Goal: Book appointment/travel/reservation

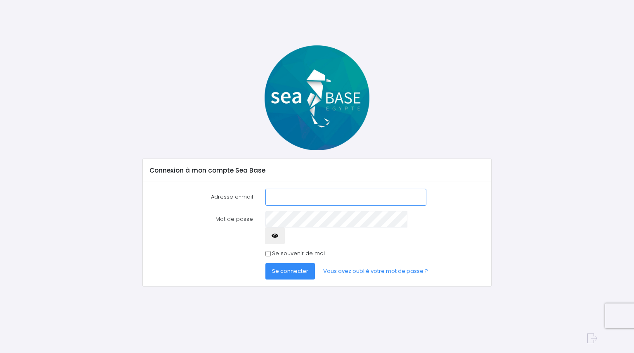
type input "charabotalexis@gmail.com"
click at [297, 267] on span "Se connecter" at bounding box center [290, 271] width 36 height 8
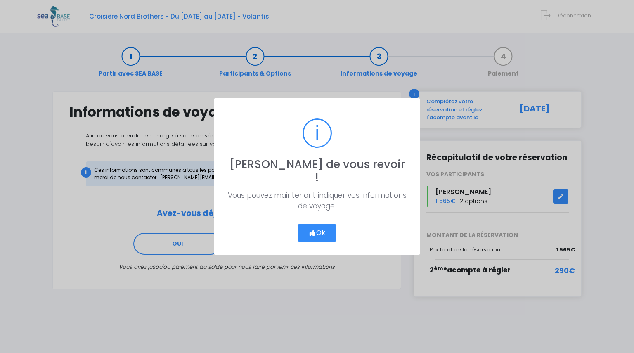
click at [326, 227] on button "Ok" at bounding box center [317, 232] width 39 height 17
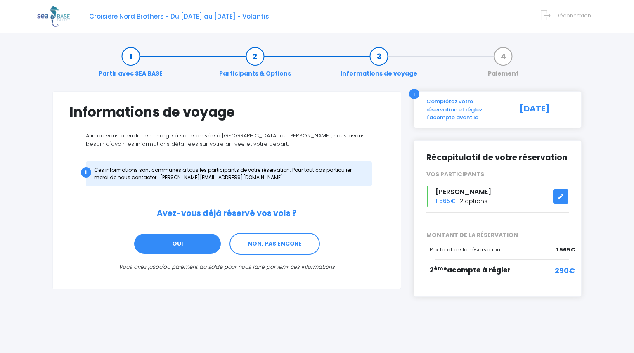
click at [198, 251] on link "OUI" at bounding box center [177, 244] width 88 height 22
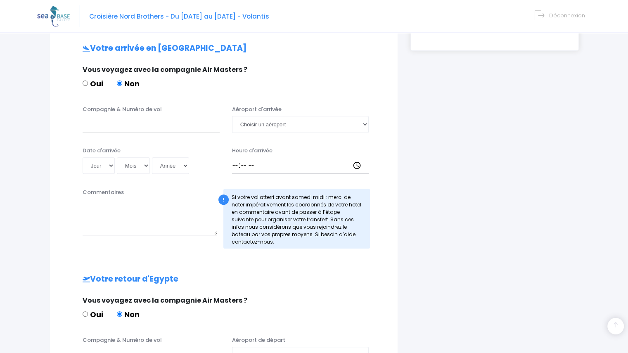
scroll to position [248, 0]
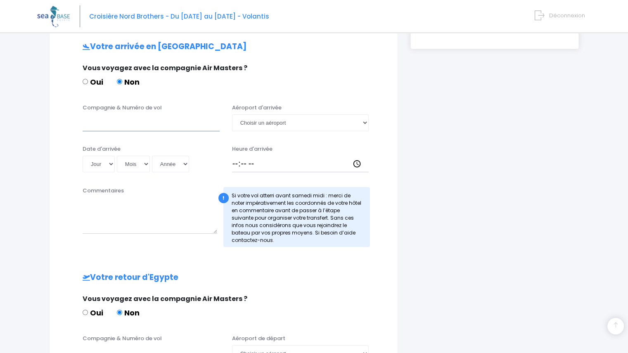
click at [136, 126] on input "Compagnie & Numéro de vol" at bounding box center [151, 122] width 137 height 17
click at [107, 120] on input "EASYJET" at bounding box center [151, 122] width 137 height 17
type input "EASYJET"
click at [109, 162] on select "Jour 01 02 03 04 05 06 07 08 09 10 11 12 13 14 15 16 17 18 19 20 21 22 23 24 25…" at bounding box center [99, 164] width 32 height 17
select select "20"
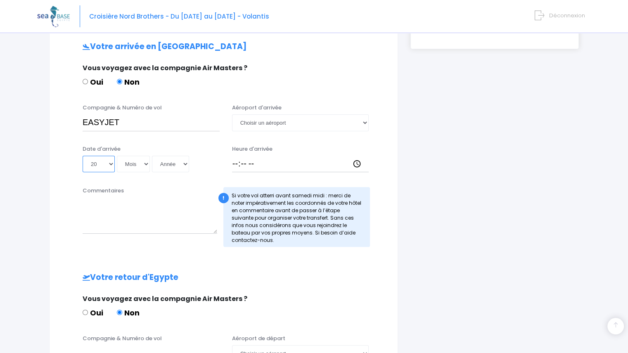
click at [83, 156] on select "Jour 01 02 03 04 05 06 07 08 09 10 11 12 13 14 15 16 17 18 19 20 21 22 23 24 25…" at bounding box center [99, 164] width 32 height 17
click at [139, 162] on select "Mois 01 02 03 04 05 06 07 08 09 10 11 12" at bounding box center [133, 164] width 33 height 17
select select "06"
click at [117, 156] on select "Mois 01 02 03 04 05 06 07 08 09 10 11 12" at bounding box center [133, 164] width 33 height 17
click at [175, 163] on select "Année 2045 2044 2043 2042 2041 2040 2039 2038 2037 2036 2035 2034 2033 2032 203…" at bounding box center [170, 164] width 37 height 17
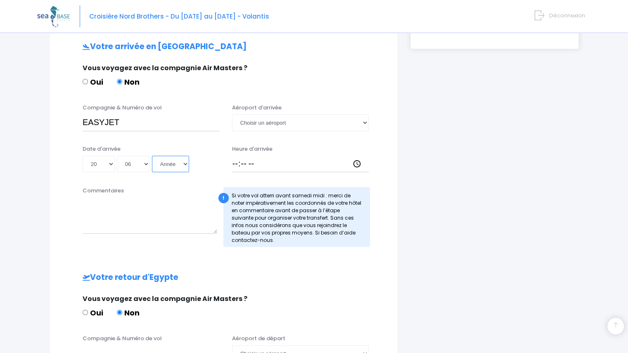
select select "2026"
click at [152, 156] on select "Année 2045 2044 2043 2042 2041 2040 2039 2038 2037 2036 2035 2034 2033 2032 203…" at bounding box center [170, 164] width 37 height 17
type input "2026-06-20"
click at [277, 121] on select "Choisir un aéroport Hurghada Marsa Alam" at bounding box center [300, 122] width 137 height 17
select select "Hurghada"
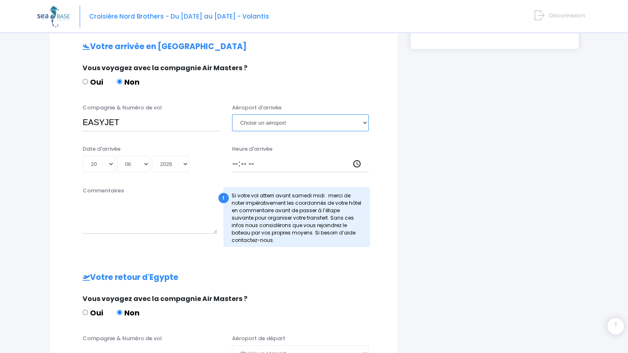
click at [232, 114] on select "Choisir un aéroport Hurghada Marsa Alam" at bounding box center [300, 122] width 137 height 17
click at [260, 166] on input "Heure d'arrivée" at bounding box center [300, 164] width 137 height 17
type input "19:30"
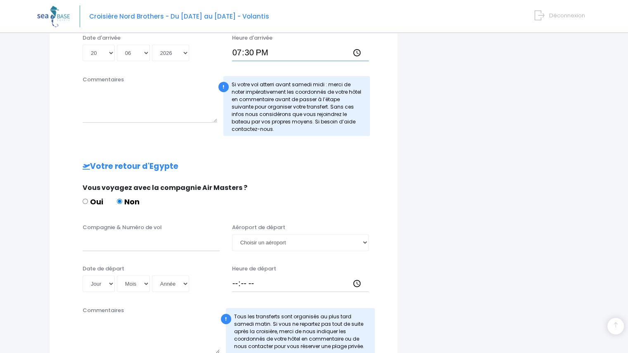
scroll to position [372, 0]
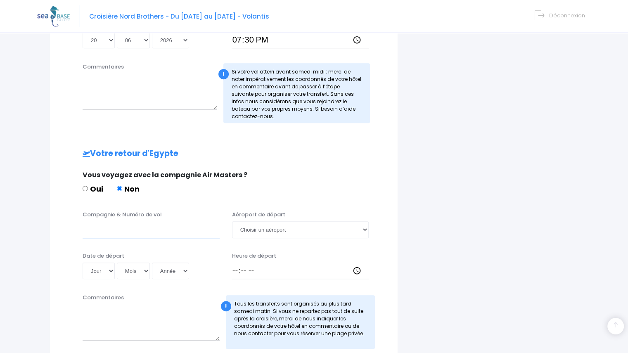
click at [116, 226] on input "Compagnie & Numéro de vol" at bounding box center [151, 229] width 137 height 17
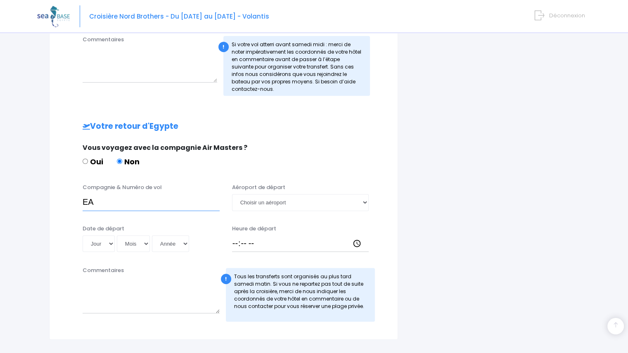
scroll to position [413, 0]
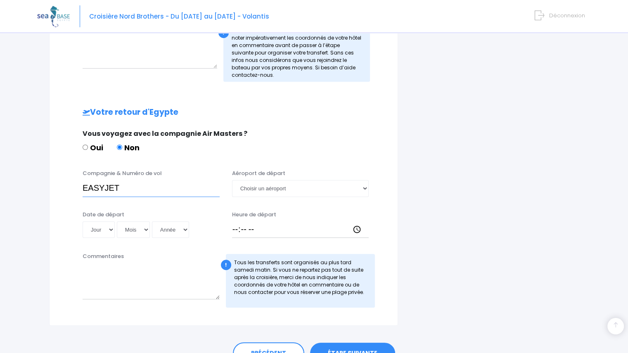
type input "EASYJET"
click at [270, 184] on select "Choisir un aéroport Hurghada Marsa Alam" at bounding box center [300, 188] width 137 height 17
select select "Hurghada"
click at [232, 180] on select "Choisir un aéroport Hurghada Marsa Alam" at bounding box center [300, 188] width 137 height 17
click at [236, 227] on input "Heure de départ" at bounding box center [300, 229] width 137 height 17
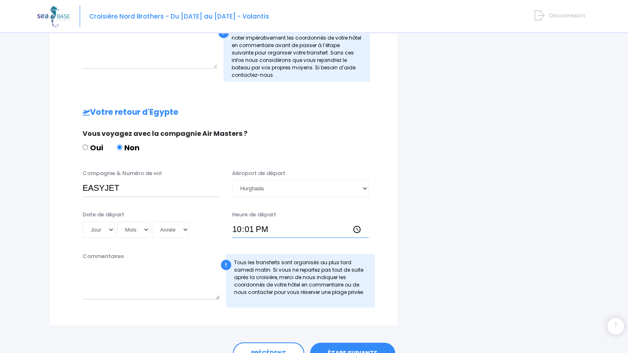
type input "22:15"
click at [112, 229] on select "Jour 01 02 03 04 05 06 07 08 09 10 11 12 13 14 15 16 17 18 19 20 21 22 23 24 25…" at bounding box center [99, 229] width 32 height 17
select select "27"
click at [83, 221] on select "Jour 01 02 03 04 05 06 07 08 09 10 11 12 13 14 15 16 17 18 19 20 21 22 23 24 25…" at bounding box center [99, 229] width 32 height 17
click at [148, 227] on select "Mois 01 02 03 04 05 06 07 08 09 10 11 12" at bounding box center [133, 229] width 33 height 17
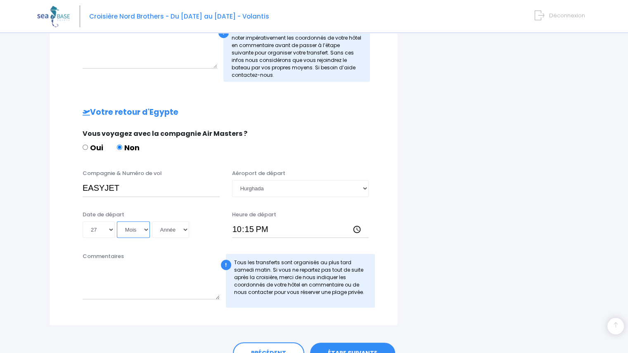
select select "06"
click at [117, 221] on select "Mois 01 02 03 04 05 06 07 08 09 10 11 12" at bounding box center [133, 229] width 33 height 17
click at [192, 239] on div "Date de départ Jour 01 02 03 04 05 06 07 08 09 10 11 12 13 14 15 16 17 18 19 20…" at bounding box center [223, 227] width 327 height 33
click at [182, 229] on select "Année 2045 2044 2043 2042 2041 2040 2039 2038 2037 2036 2035 2034 2033 2032 203…" at bounding box center [170, 229] width 37 height 17
select select "2026"
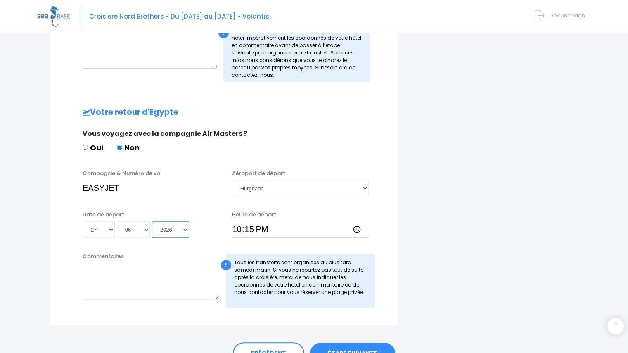
click at [152, 221] on select "Année 2045 2044 2043 2042 2041 2040 2039 2038 2037 2036 2035 2034 2033 2032 203…" at bounding box center [170, 229] width 37 height 17
type input "2026-06-27"
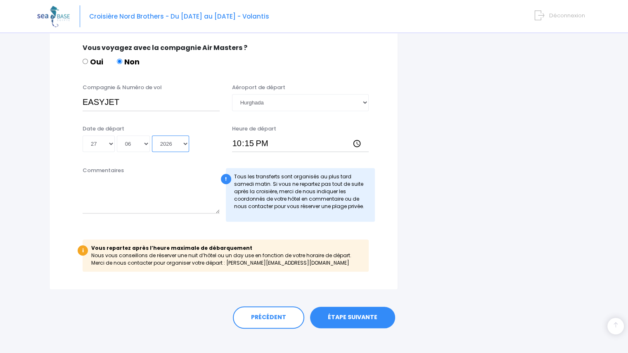
scroll to position [506, 0]
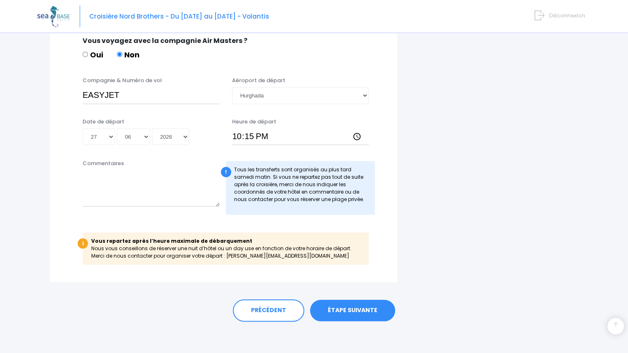
click at [348, 309] on link "ÉTAPE SUIVANTE" at bounding box center [352, 310] width 85 height 21
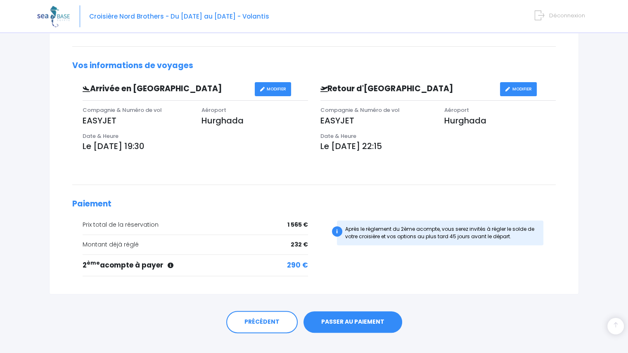
scroll to position [218, 0]
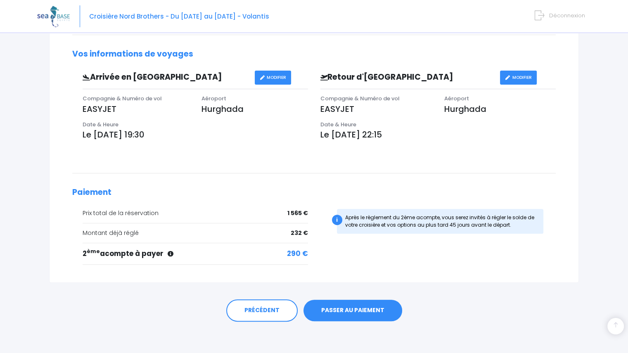
click at [361, 310] on link "PASSER AU PAIEMENT" at bounding box center [352, 310] width 99 height 21
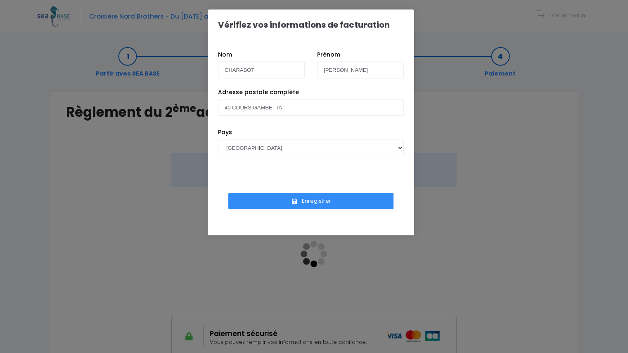
click at [296, 201] on icon "submit" at bounding box center [294, 201] width 7 height 0
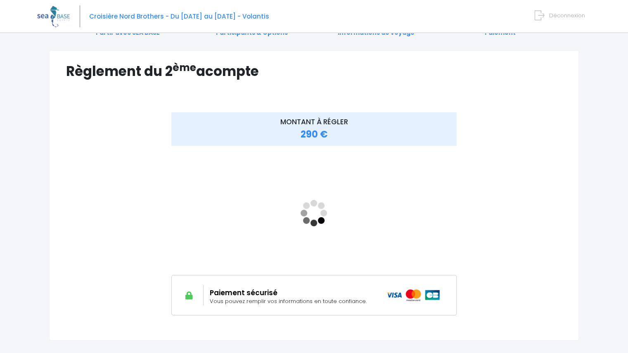
scroll to position [41, 0]
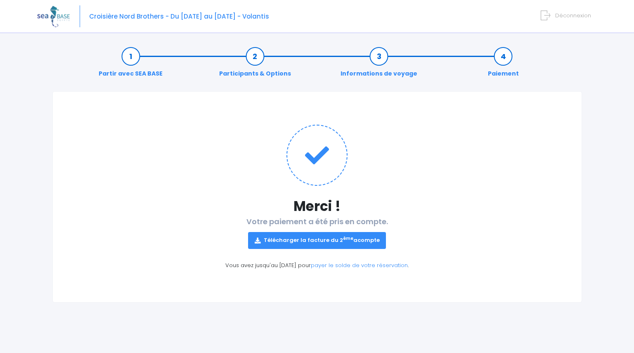
click at [281, 239] on link "Télécharger la facture du 2 ème acompte" at bounding box center [317, 240] width 138 height 17
click at [55, 16] on img at bounding box center [53, 16] width 33 height 21
